Goal: Book appointment/travel/reservation

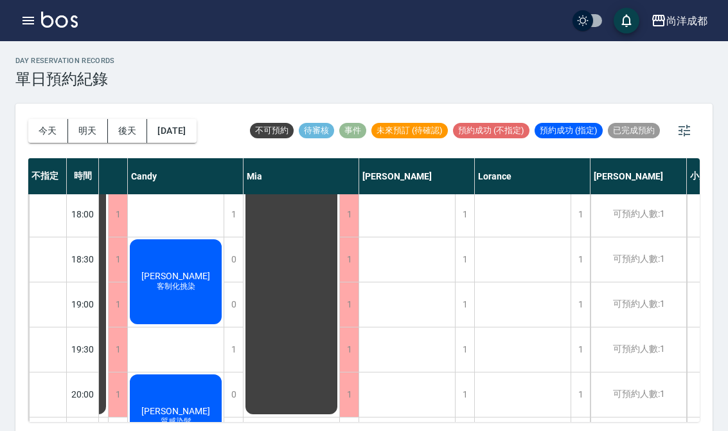
scroll to position [721, 86]
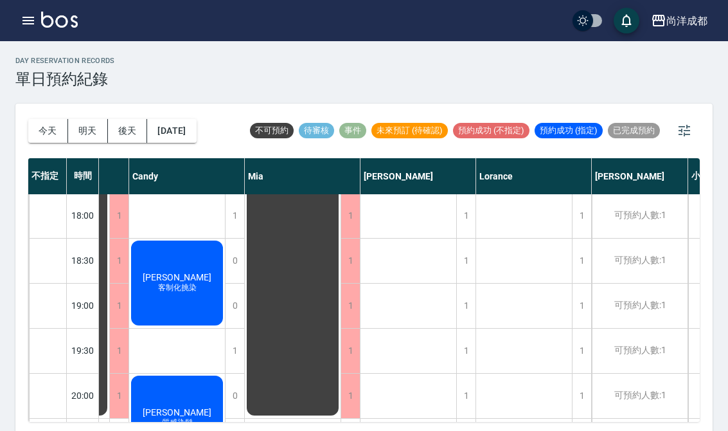
click at [188, 282] on span "[PERSON_NAME]" at bounding box center [177, 277] width 74 height 10
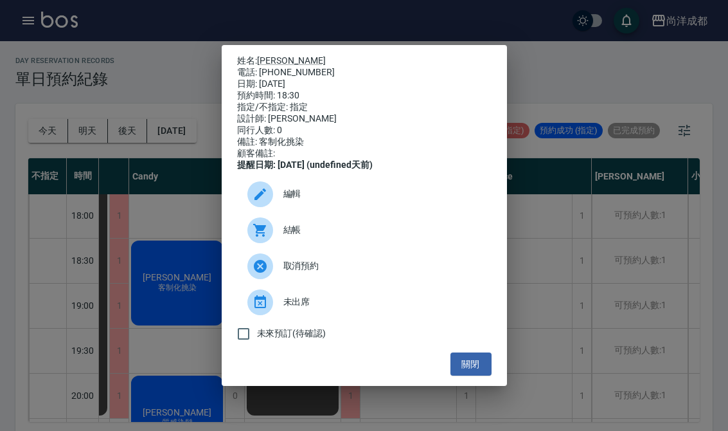
click at [464, 367] on button "關閉" at bounding box center [471, 364] width 41 height 24
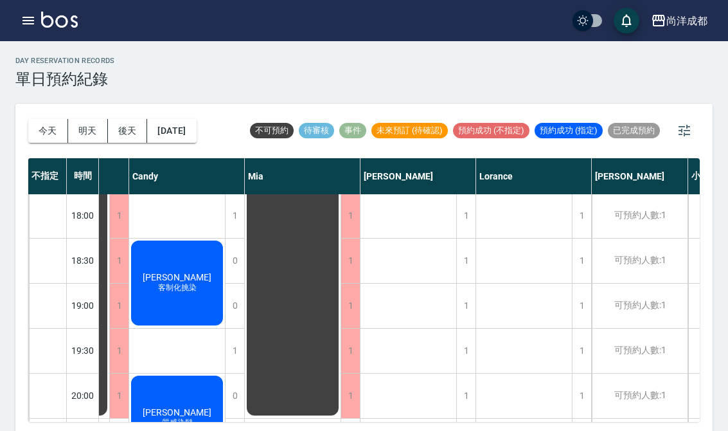
click at [192, 132] on button "[DATE]" at bounding box center [171, 131] width 49 height 24
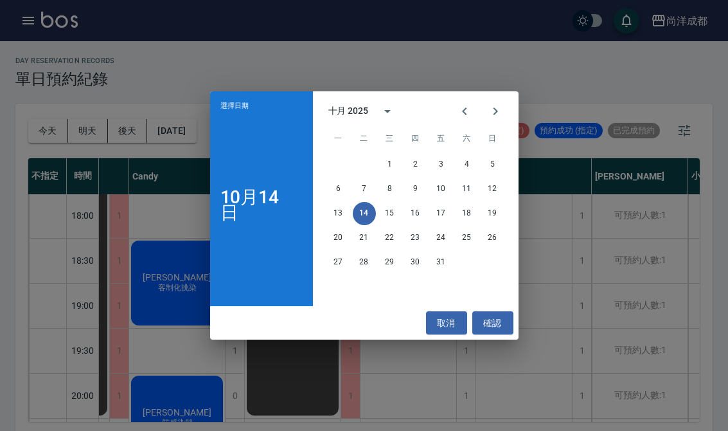
click at [442, 208] on button "17" at bounding box center [441, 213] width 23 height 23
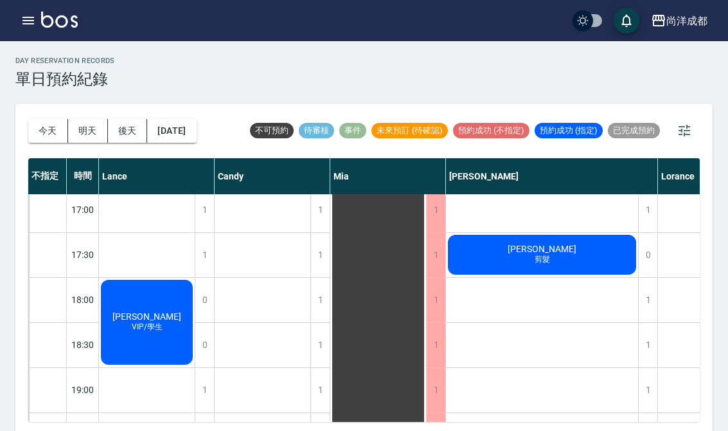
scroll to position [637, 0]
click at [648, 338] on div "1" at bounding box center [647, 345] width 19 height 44
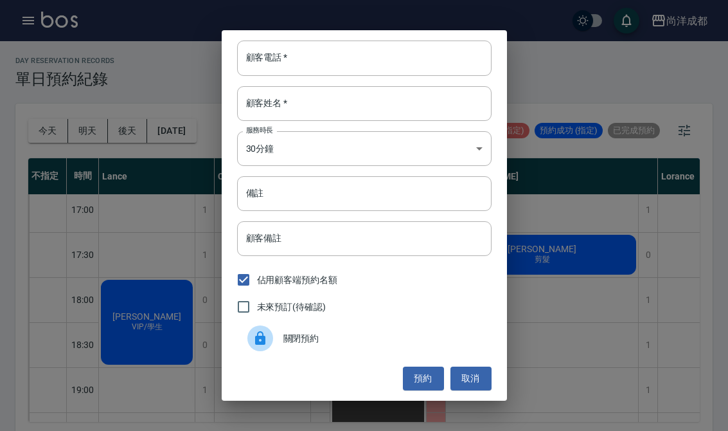
click at [388, 55] on input "顧客電話   *" at bounding box center [364, 58] width 255 height 35
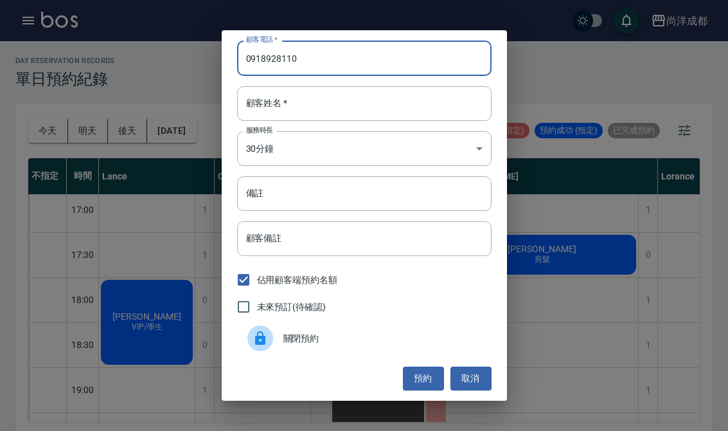
type input "0918928110"
click at [378, 109] on input "顧客姓名   *" at bounding box center [364, 103] width 255 height 35
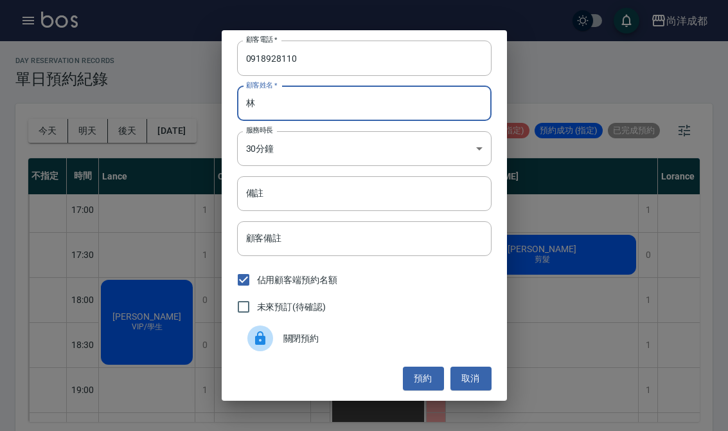
type input "林"
click at [370, 189] on input "備註" at bounding box center [364, 193] width 255 height 35
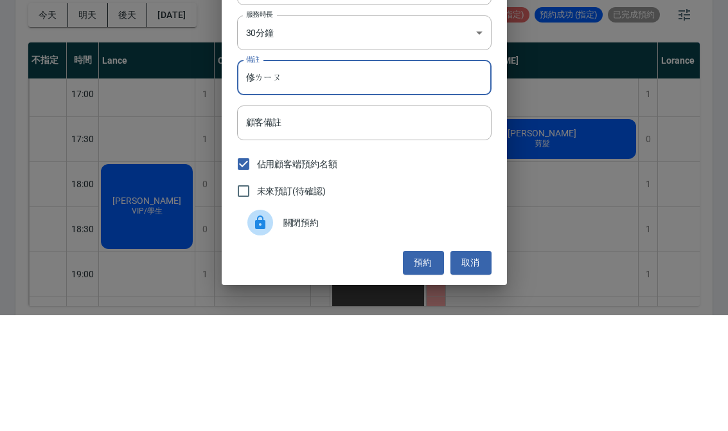
type input "修ㄌㄧㄡ"
click at [161, 154] on div "顧客電話   * [PHONE_NUMBER] 顧客電話   * 顧客姓名   * 林 顧客姓名   * 服務時長 30分鐘 1 服務時長 備註 修ㄌㄧㄡ 備…" at bounding box center [364, 215] width 728 height 431
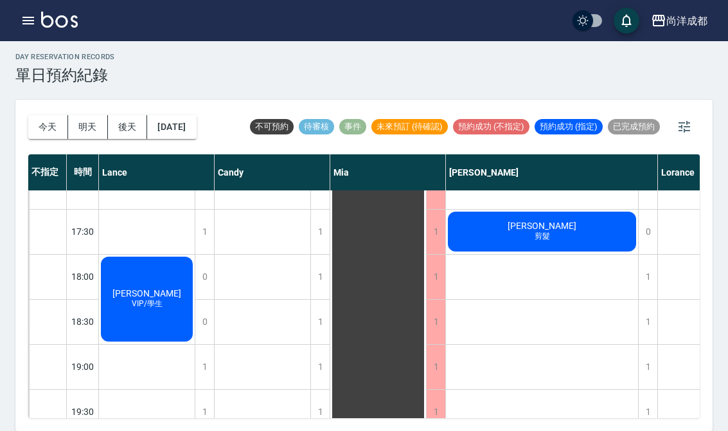
scroll to position [655, 0]
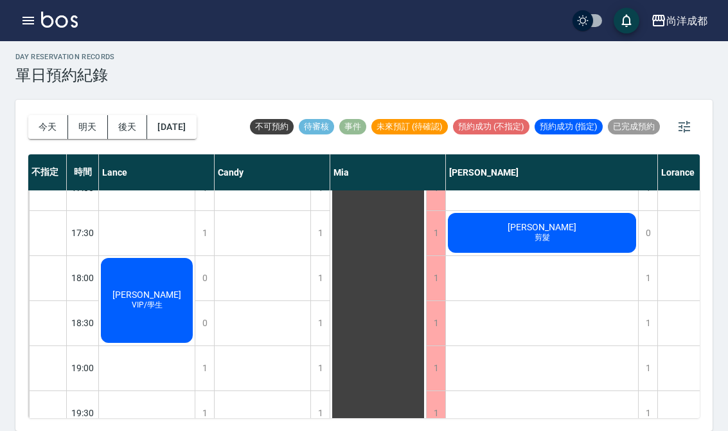
click at [645, 301] on div "1" at bounding box center [647, 323] width 19 height 44
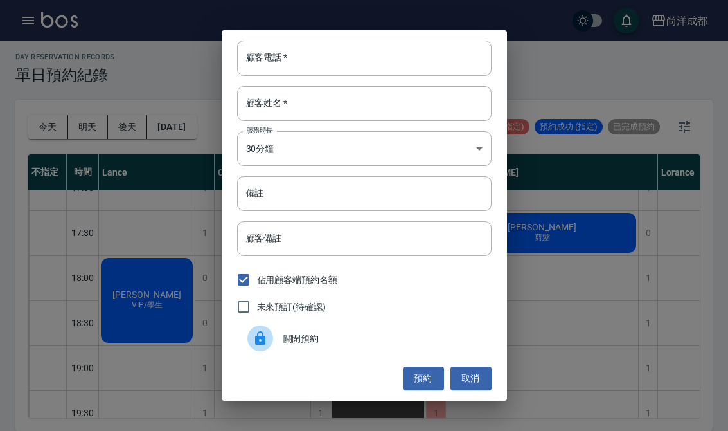
click at [419, 58] on input "顧客電話   *" at bounding box center [364, 58] width 255 height 35
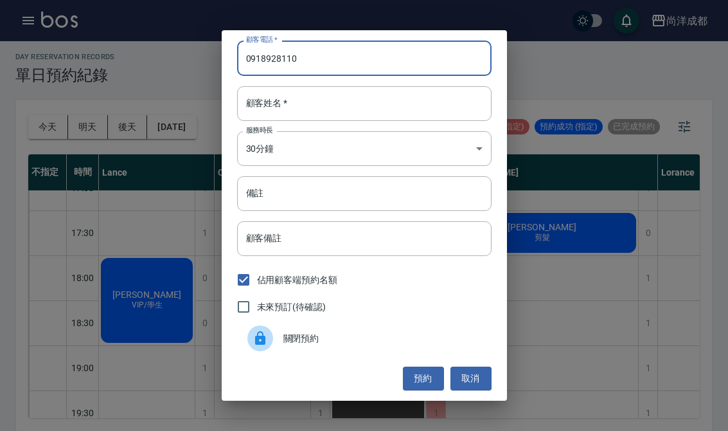
type input "0918928110"
click at [415, 102] on input "顧客姓名   *" at bounding box center [364, 103] width 255 height 35
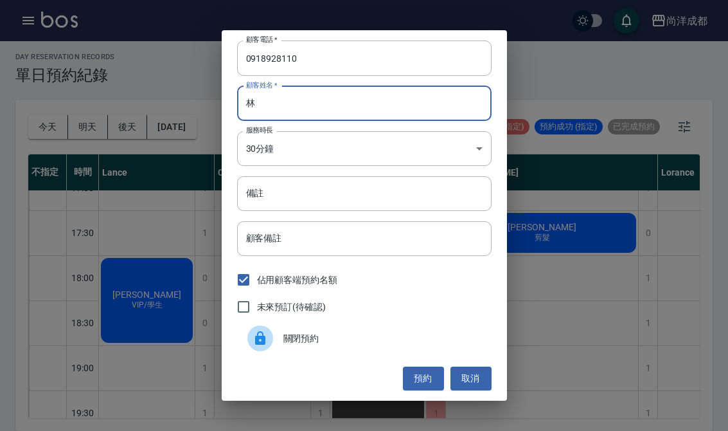
type input "林"
click at [394, 190] on input "備註" at bounding box center [364, 193] width 255 height 35
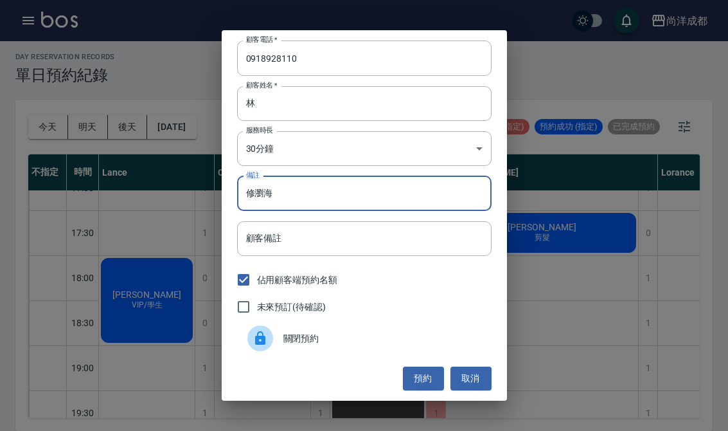
type input "修瀏海"
click at [419, 380] on button "預約" at bounding box center [423, 378] width 41 height 24
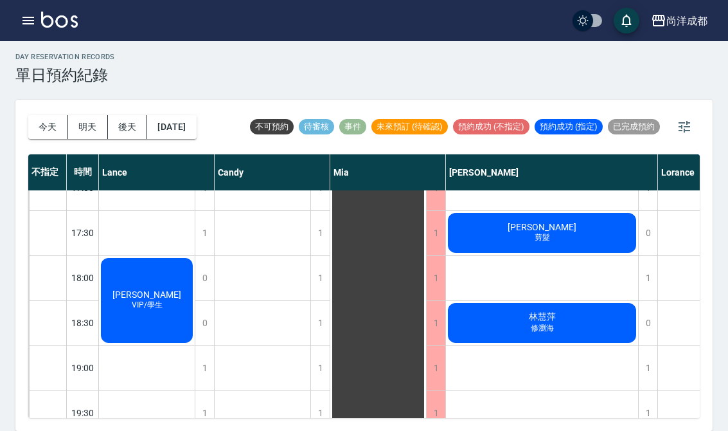
click at [22, 26] on icon "button" at bounding box center [28, 20] width 15 height 15
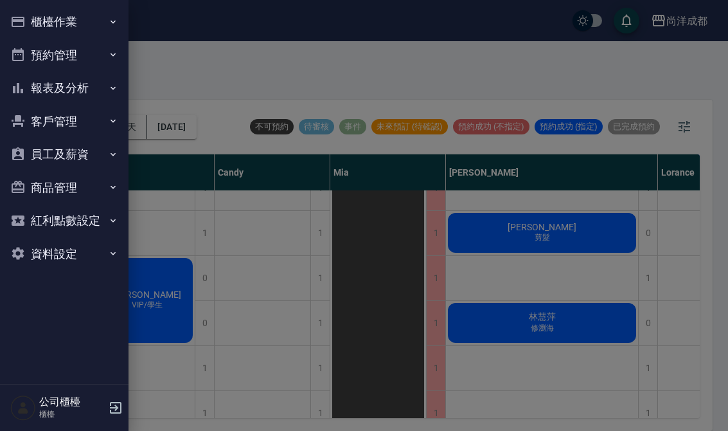
click at [206, 51] on div at bounding box center [364, 215] width 728 height 431
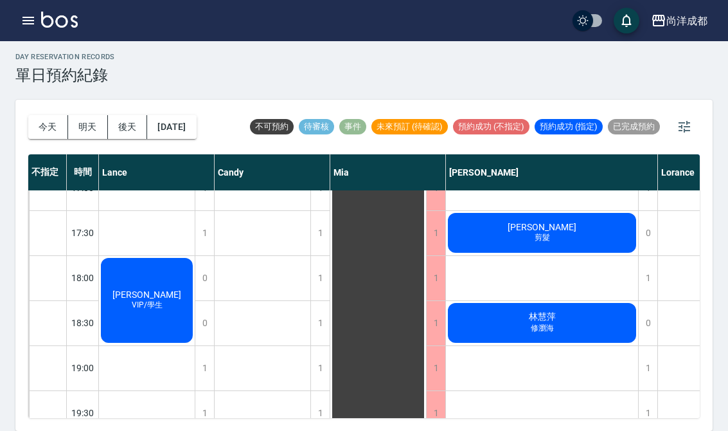
click at [55, 115] on button "今天" at bounding box center [48, 127] width 40 height 24
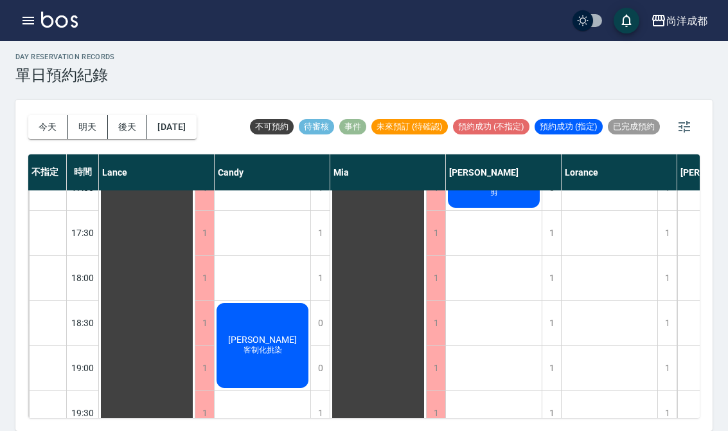
click at [85, 115] on button "明天" at bounding box center [88, 127] width 40 height 24
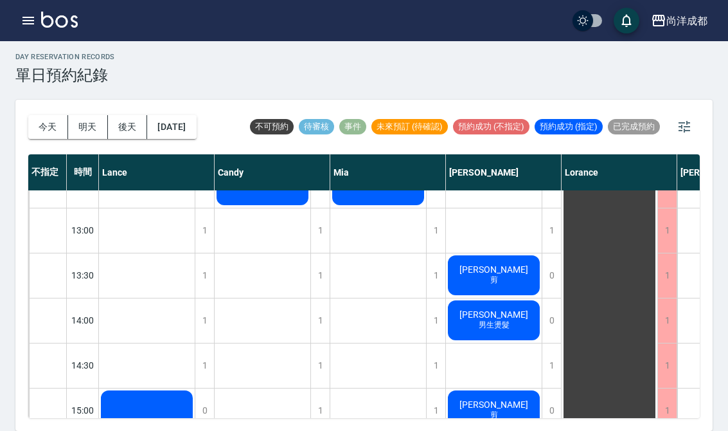
scroll to position [252, 0]
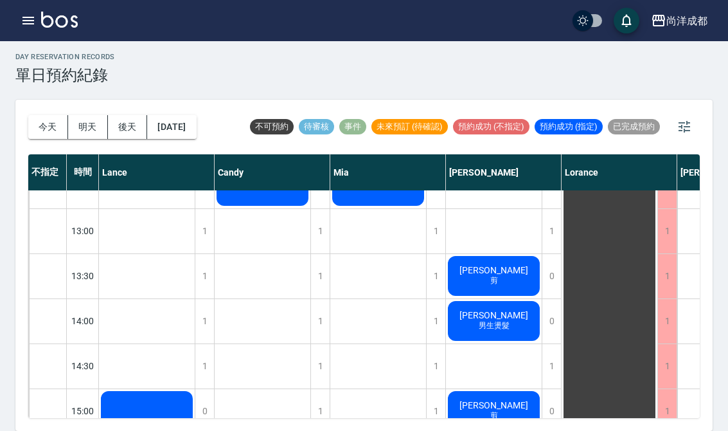
click at [21, 27] on icon "button" at bounding box center [28, 20] width 15 height 15
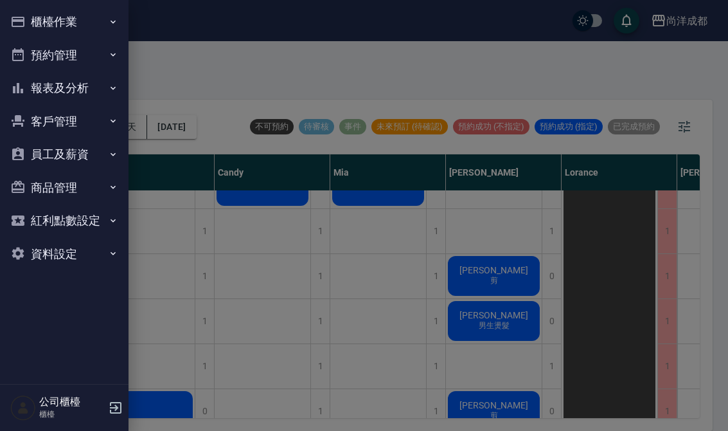
click at [89, 60] on button "預約管理" at bounding box center [64, 55] width 118 height 33
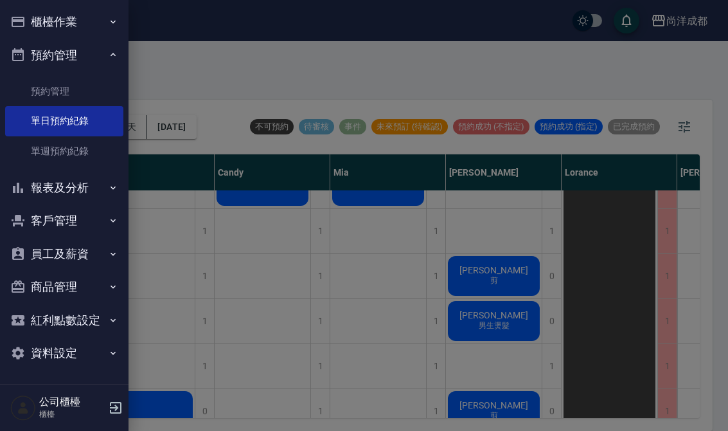
click at [79, 89] on link "預約管理" at bounding box center [64, 92] width 118 height 30
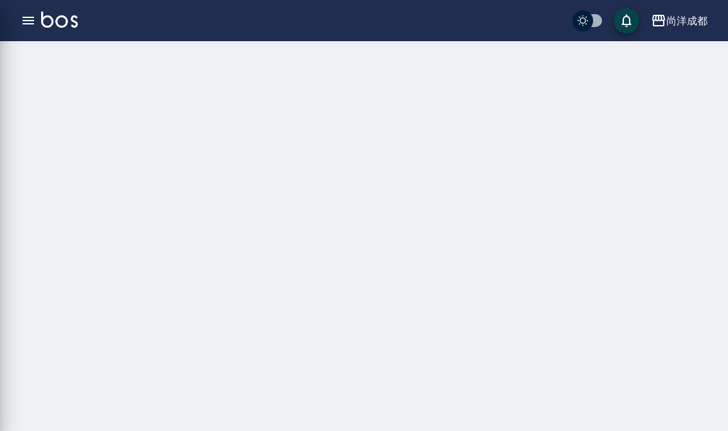
scroll to position [20, 0]
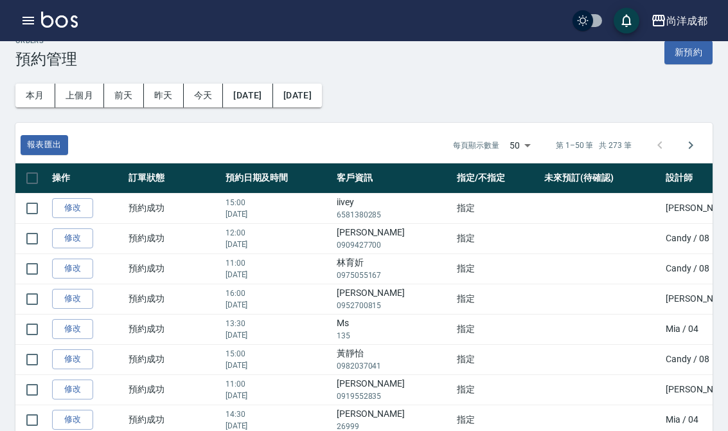
click at [322, 94] on button "[DATE]" at bounding box center [297, 96] width 49 height 24
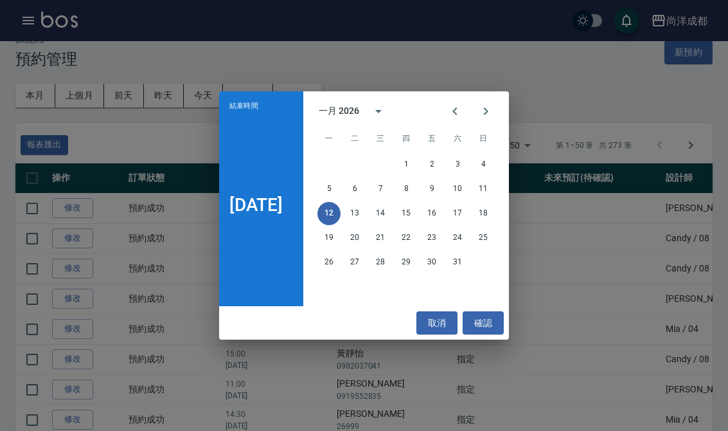
click at [360, 210] on button "13" at bounding box center [354, 213] width 23 height 23
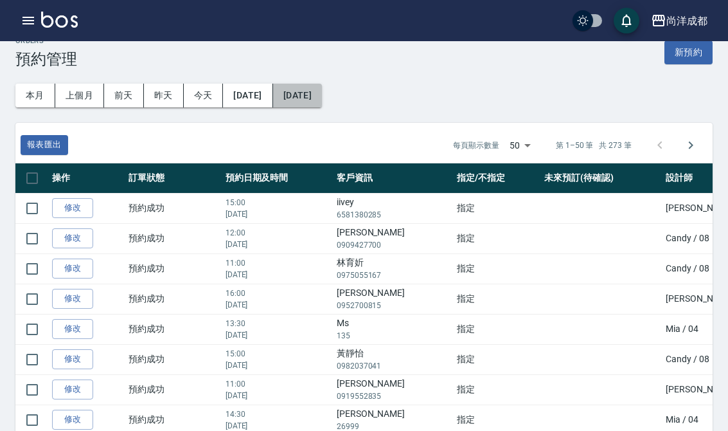
click at [322, 91] on button "[DATE]" at bounding box center [297, 96] width 49 height 24
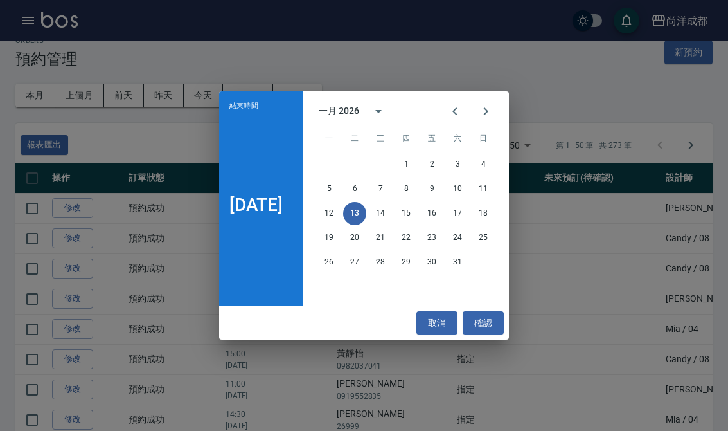
click at [392, 212] on button "14" at bounding box center [380, 213] width 23 height 23
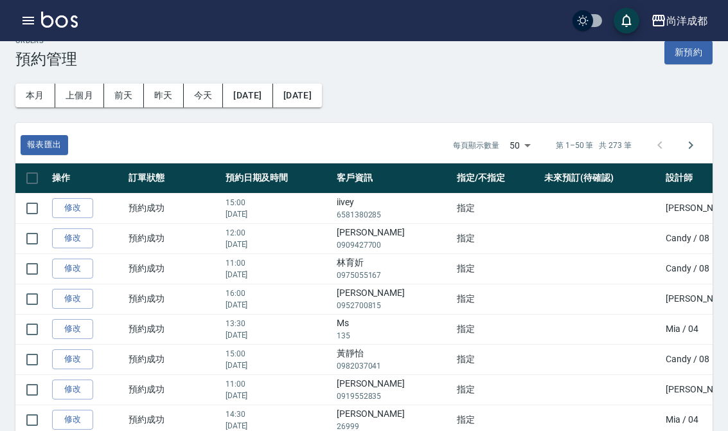
click at [32, 91] on button "本月" at bounding box center [35, 96] width 40 height 24
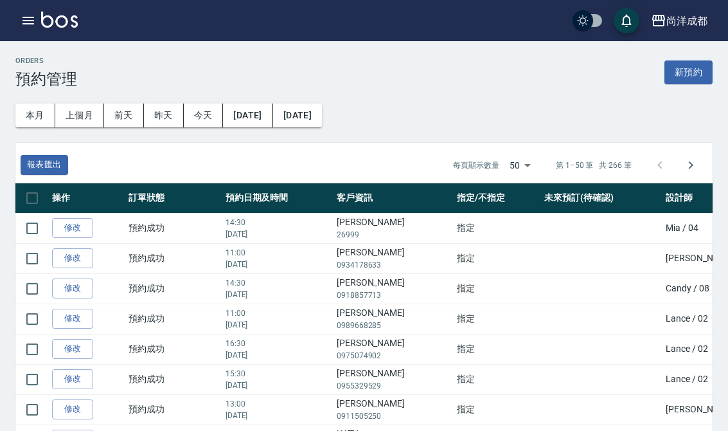
click at [37, 120] on button "本月" at bounding box center [35, 116] width 40 height 24
click at [24, 21] on icon "button" at bounding box center [29, 21] width 12 height 8
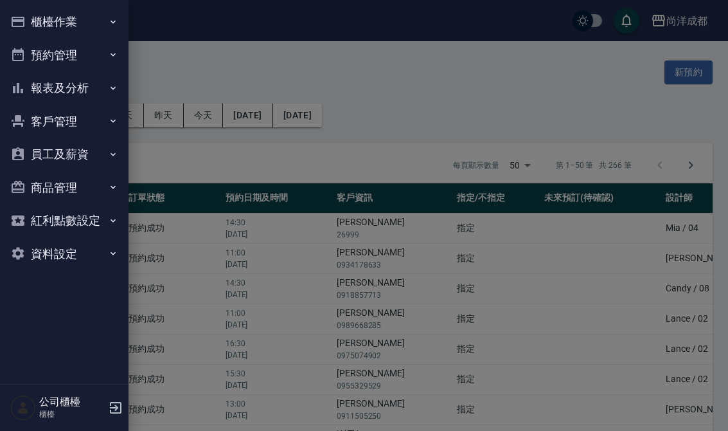
click at [76, 46] on button "預約管理" at bounding box center [64, 55] width 118 height 33
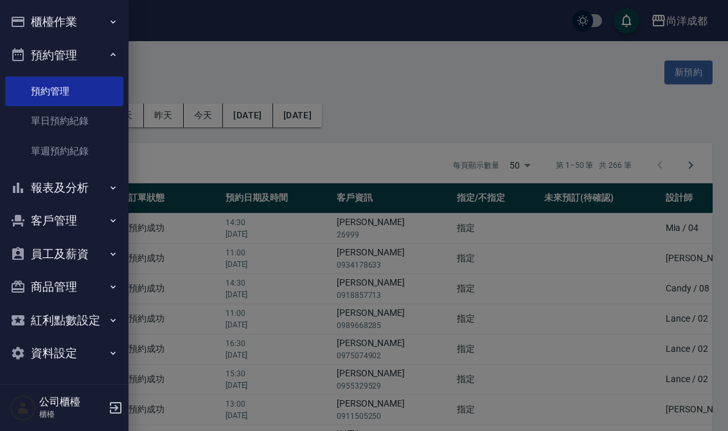
click at [235, 69] on div at bounding box center [364, 215] width 728 height 431
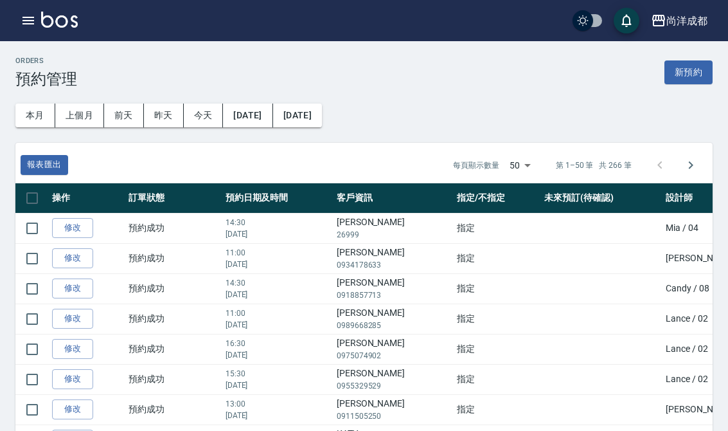
click at [28, 21] on icon "button" at bounding box center [29, 21] width 12 height 8
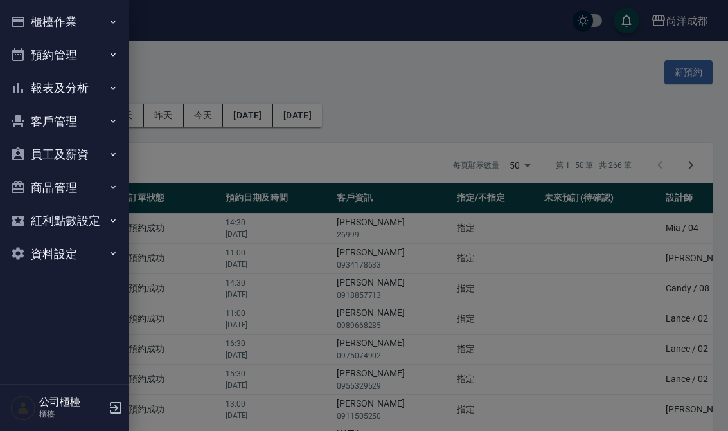
click at [47, 50] on button "預約管理" at bounding box center [64, 55] width 118 height 33
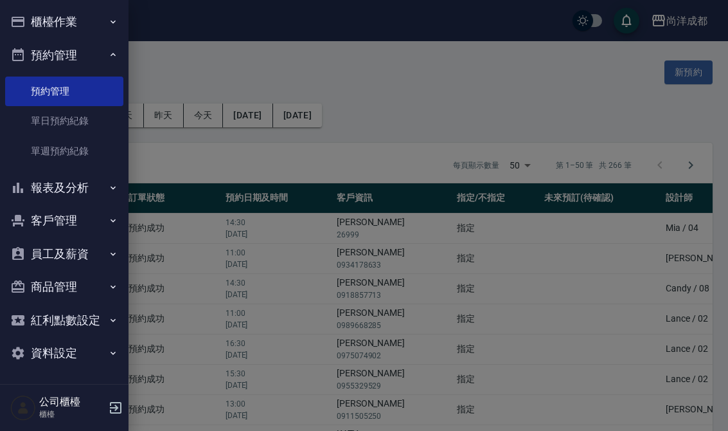
click at [53, 117] on link "單日預約紀錄" at bounding box center [64, 121] width 118 height 30
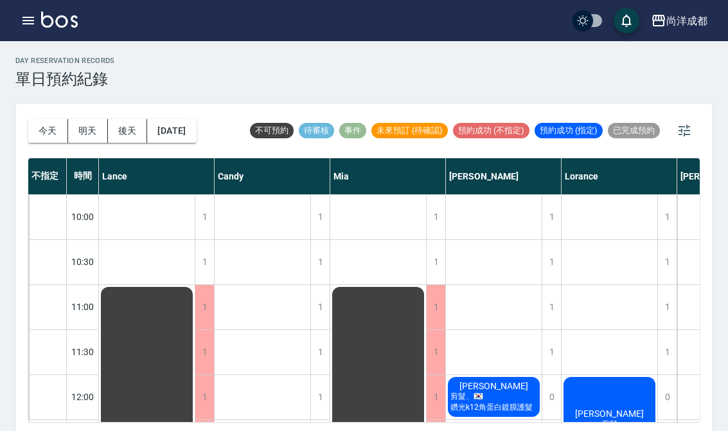
click at [86, 129] on button "明天" at bounding box center [88, 131] width 40 height 24
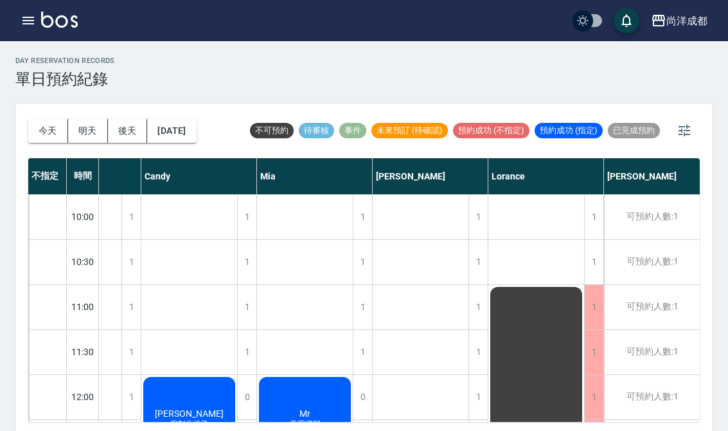
scroll to position [-1, 78]
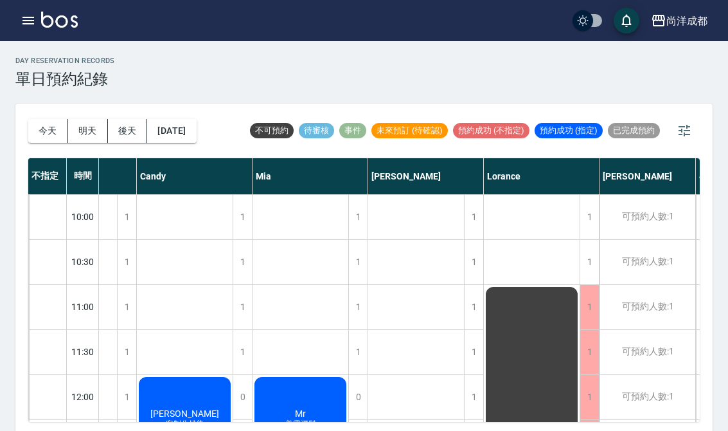
click at [86, 122] on button "明天" at bounding box center [88, 131] width 40 height 24
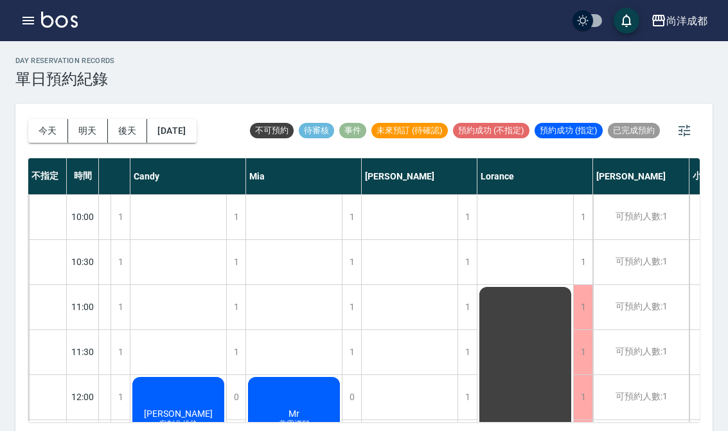
scroll to position [0, 85]
click at [93, 127] on button "明天" at bounding box center [88, 131] width 40 height 24
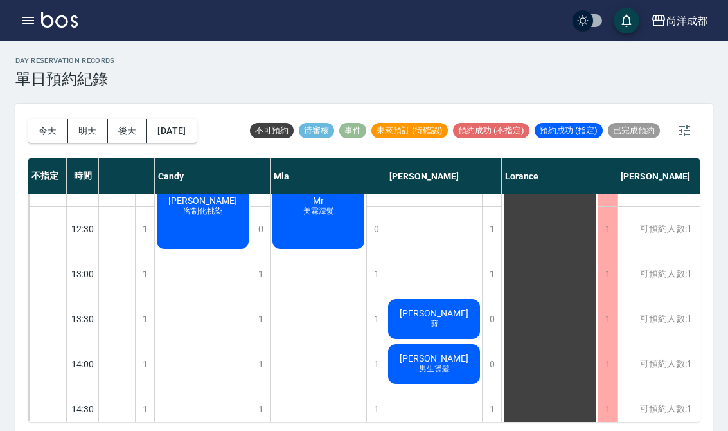
scroll to position [192, 57]
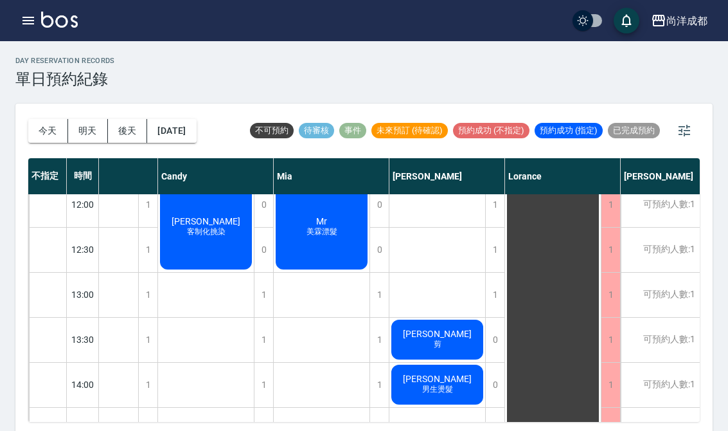
click at [51, 120] on button "今天" at bounding box center [48, 131] width 40 height 24
